Goal: Navigation & Orientation: Find specific page/section

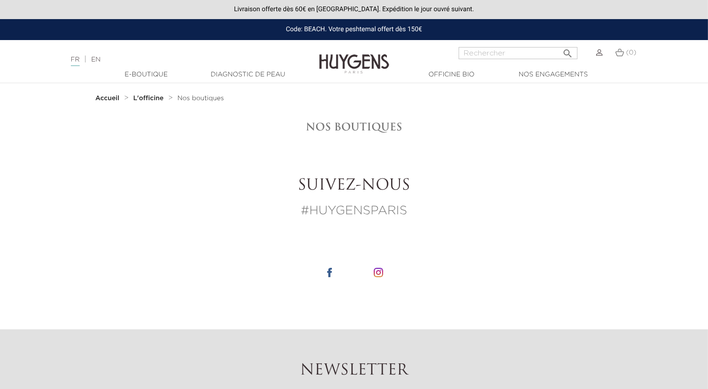
click at [202, 96] on span "Nos boutiques" at bounding box center [201, 98] width 47 height 7
click at [200, 98] on span "Nos boutiques" at bounding box center [201, 98] width 47 height 7
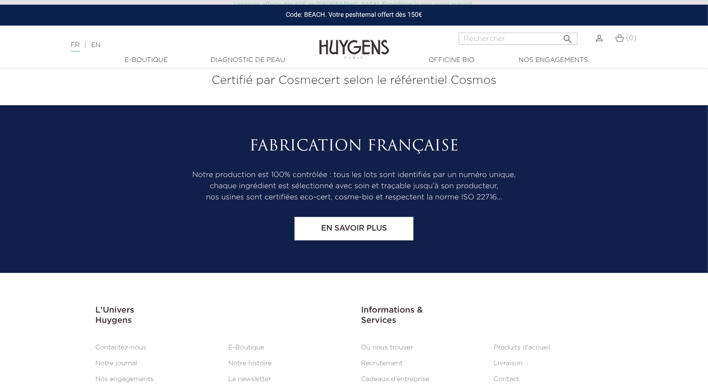
scroll to position [561, 0]
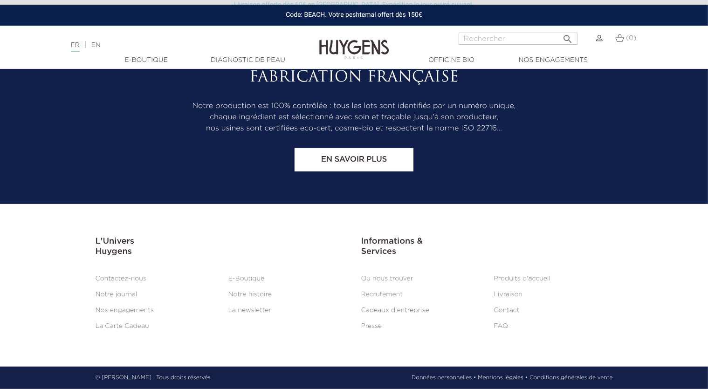
click at [377, 279] on link "Où nous trouver" at bounding box center [387, 279] width 52 height 7
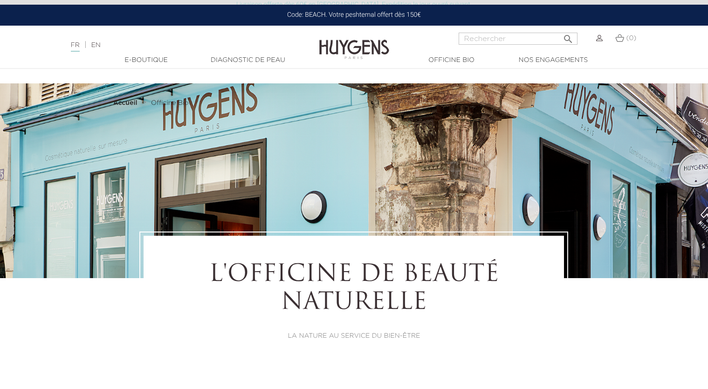
select select "FR"
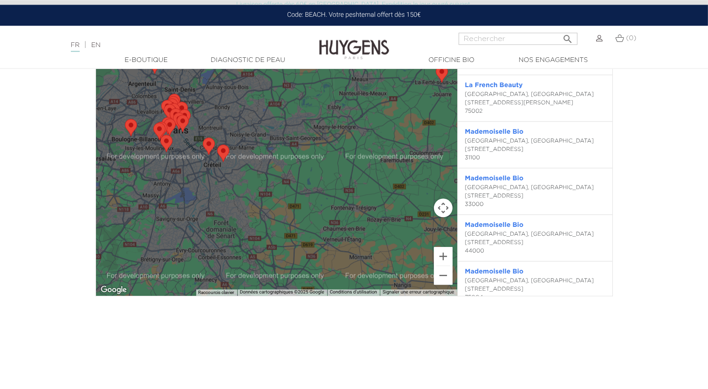
scroll to position [2257, 0]
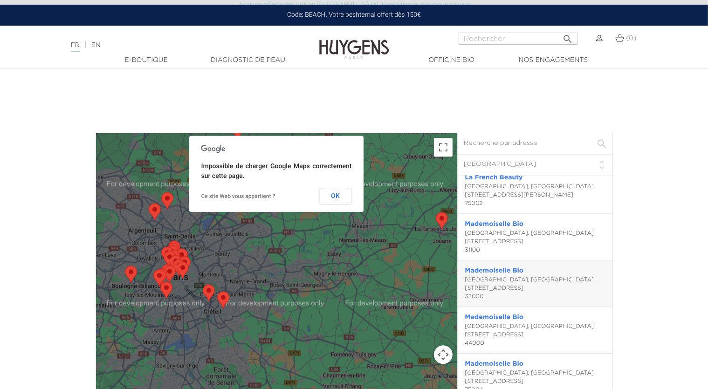
scroll to position [0, 0]
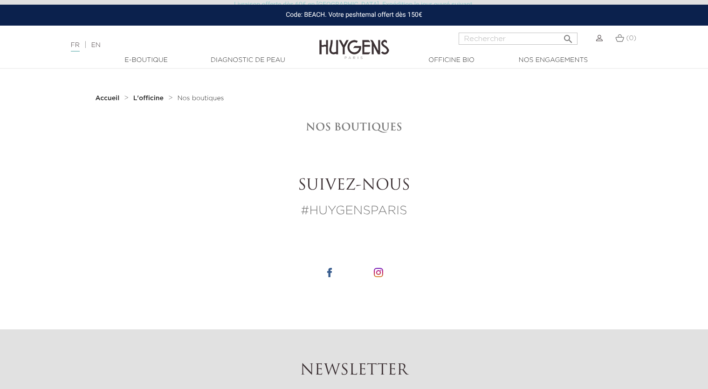
scroll to position [561, 0]
